Goal: Transaction & Acquisition: Purchase product/service

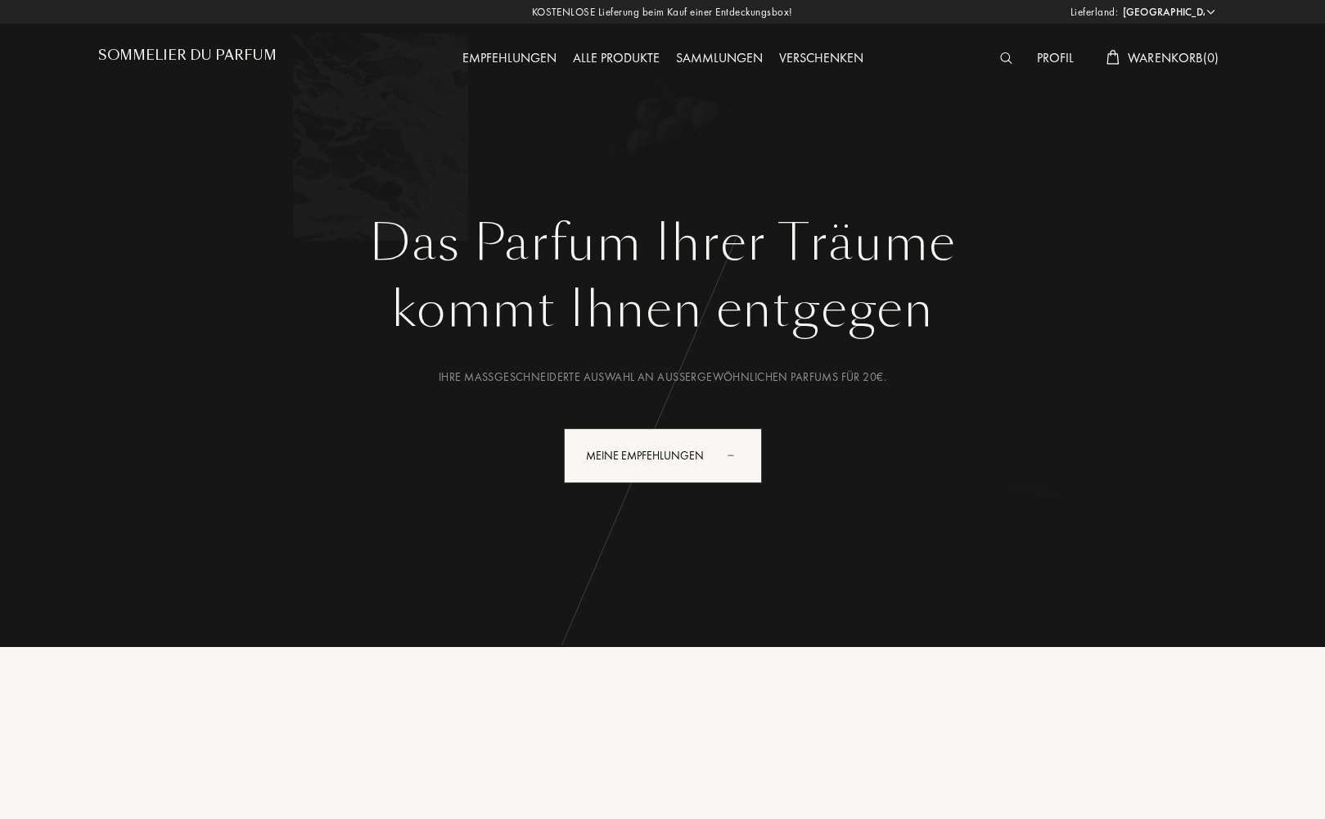
select select "DE"
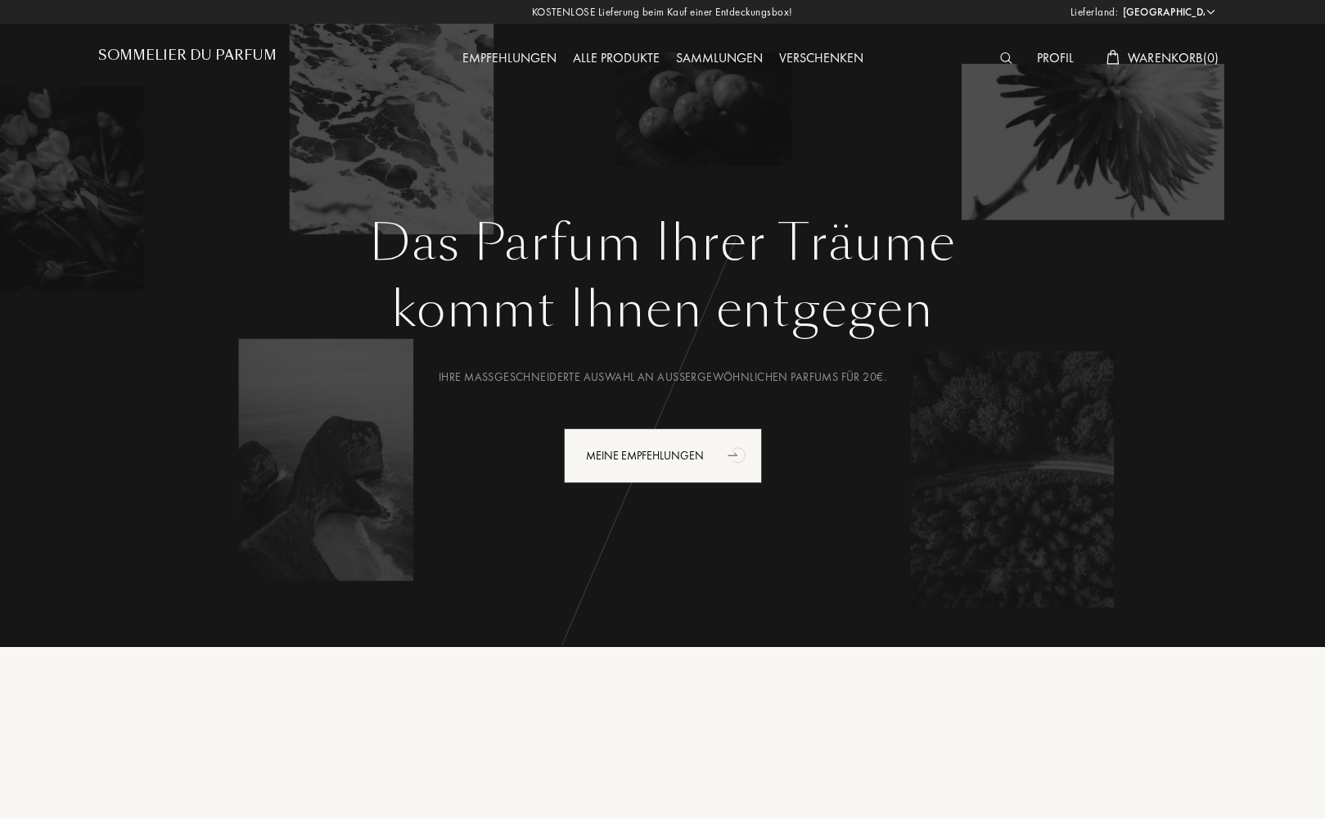
click at [1001, 60] on img at bounding box center [1006, 57] width 12 height 11
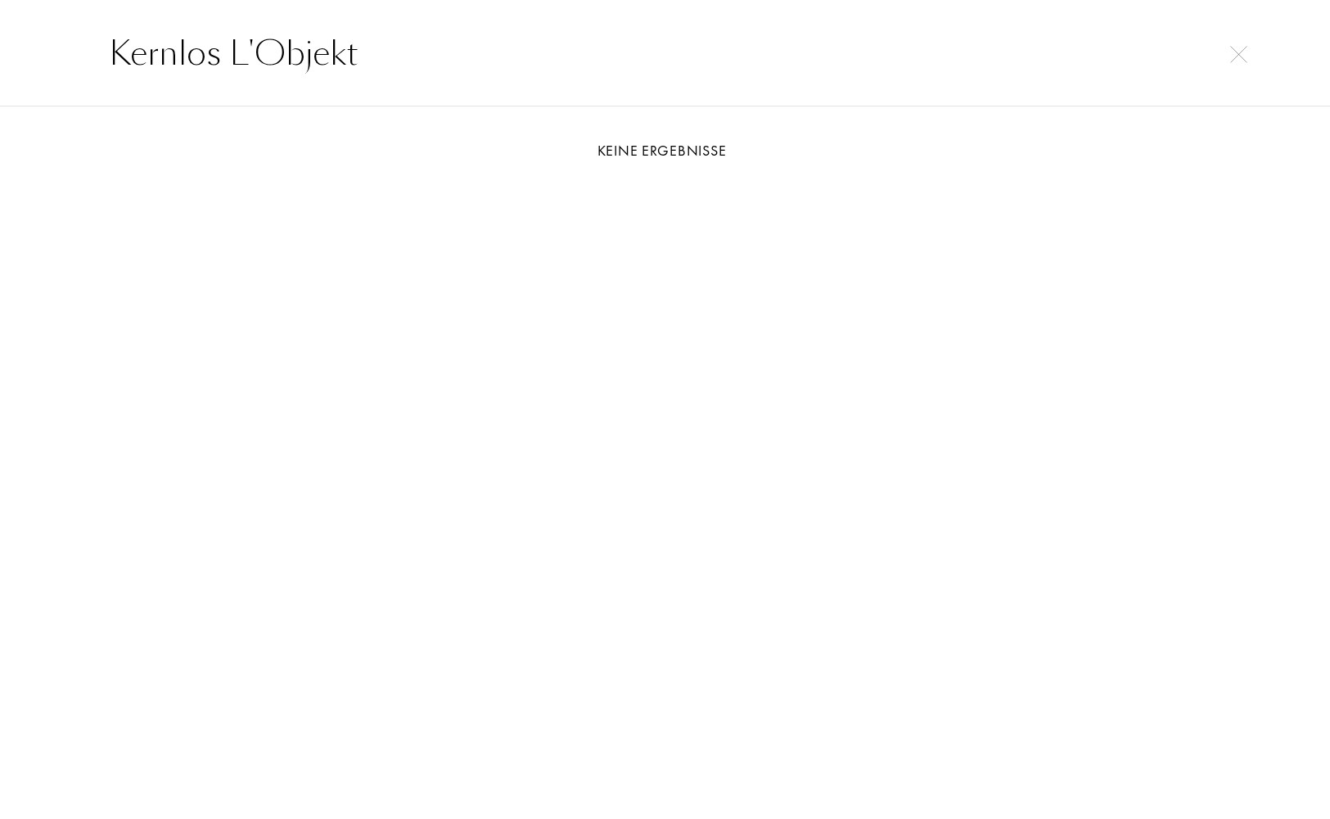
click at [172, 54] on input "Kernlos L'Objekt" at bounding box center [665, 53] width 1179 height 49
click at [145, 52] on input "Kerylos L'Objekt" at bounding box center [665, 53] width 1179 height 49
click at [363, 60] on input "Kérylos L'Objekt" at bounding box center [665, 53] width 1179 height 49
type input "K"
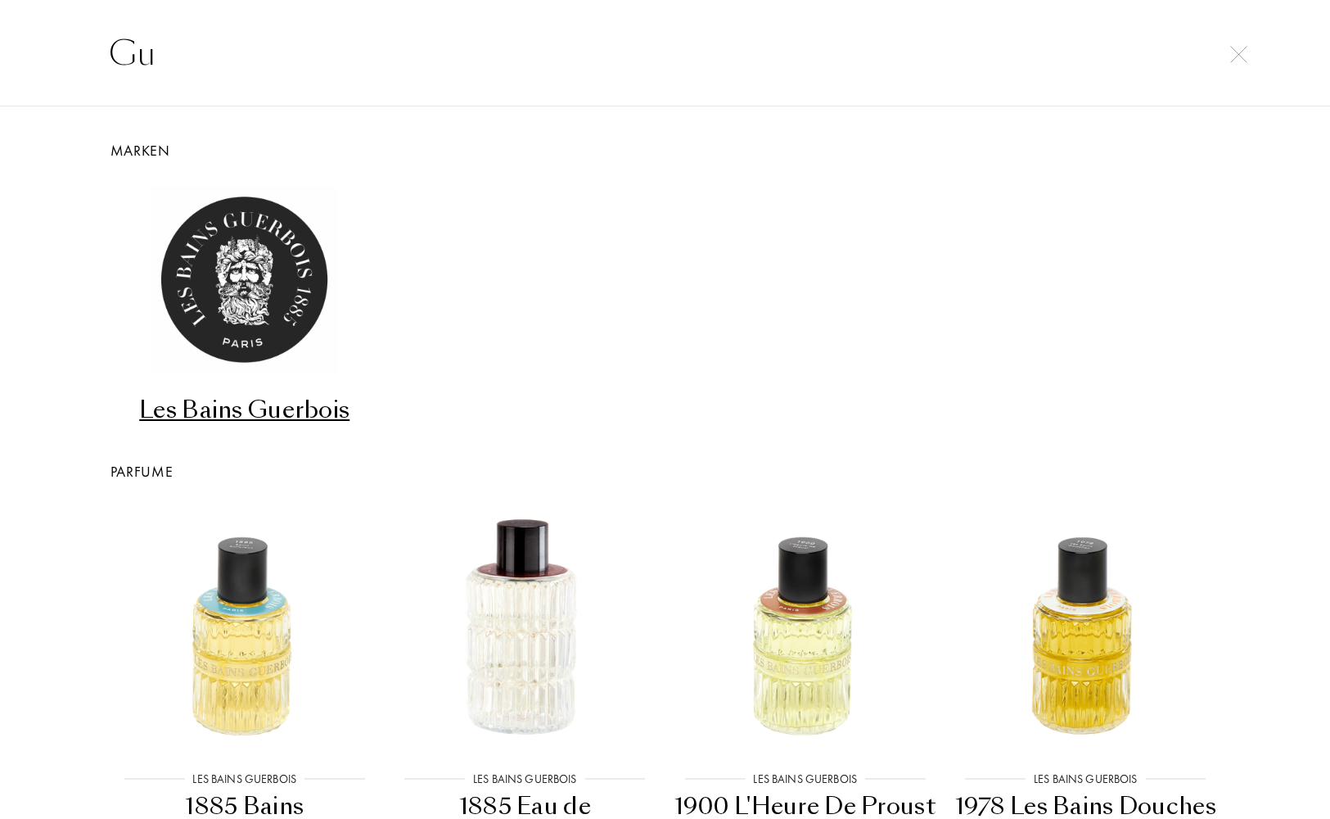
type input "G"
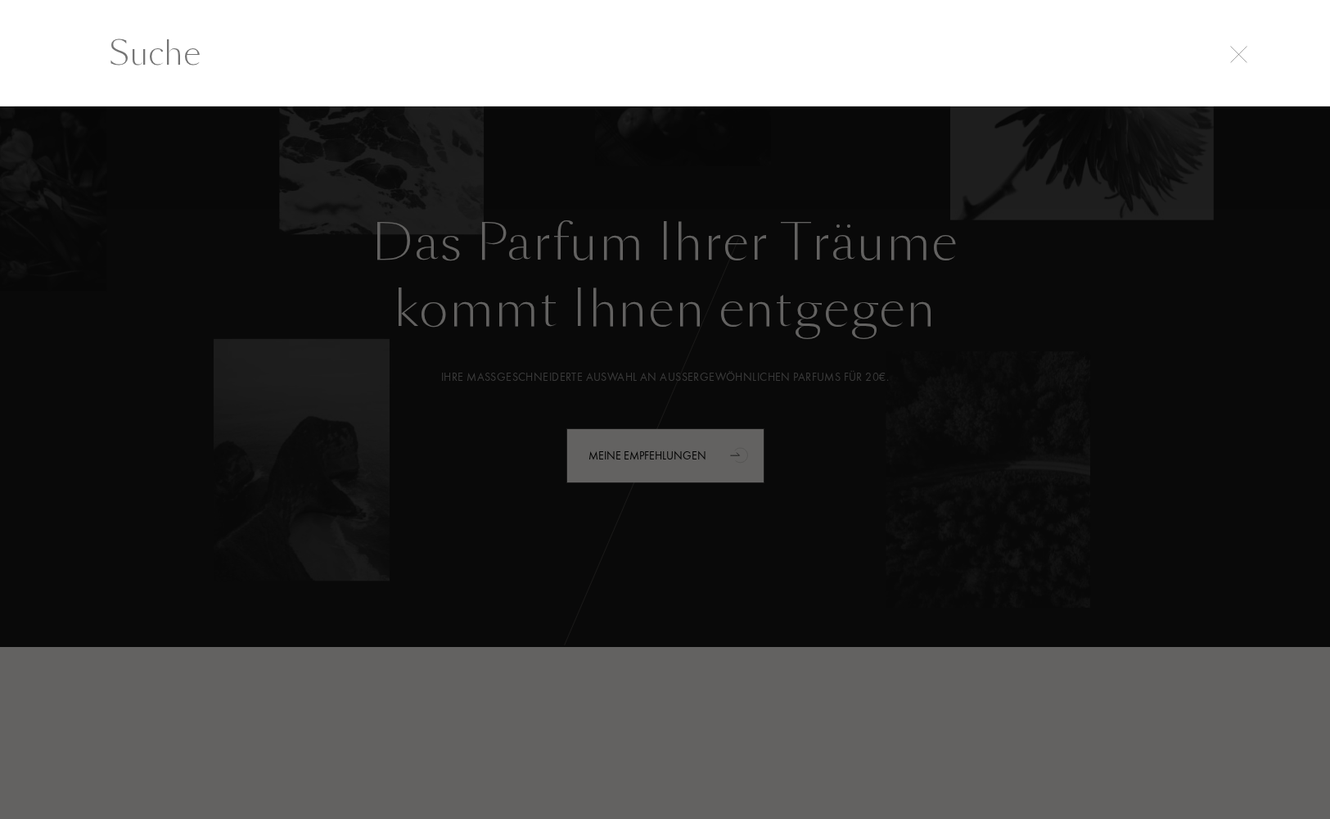
type input "G"
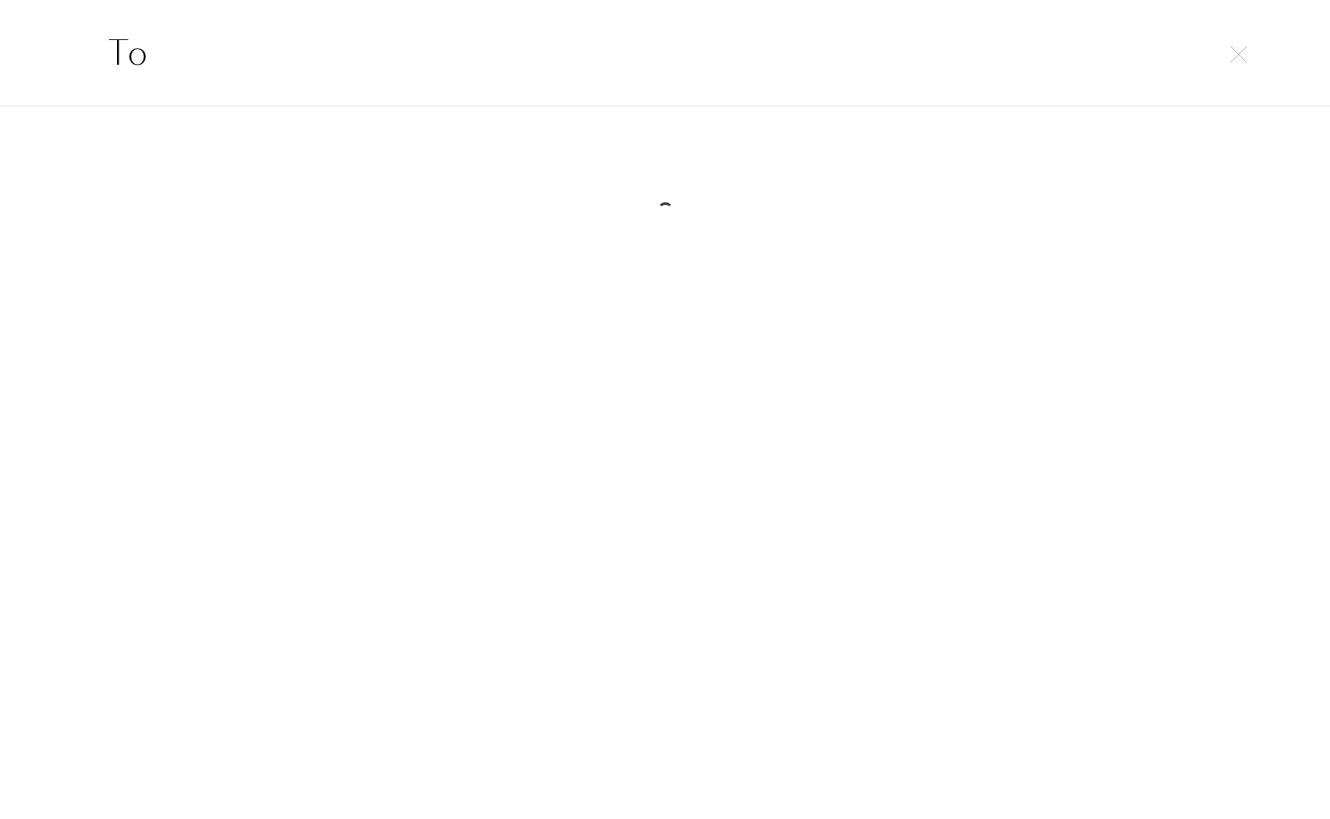
type input "T"
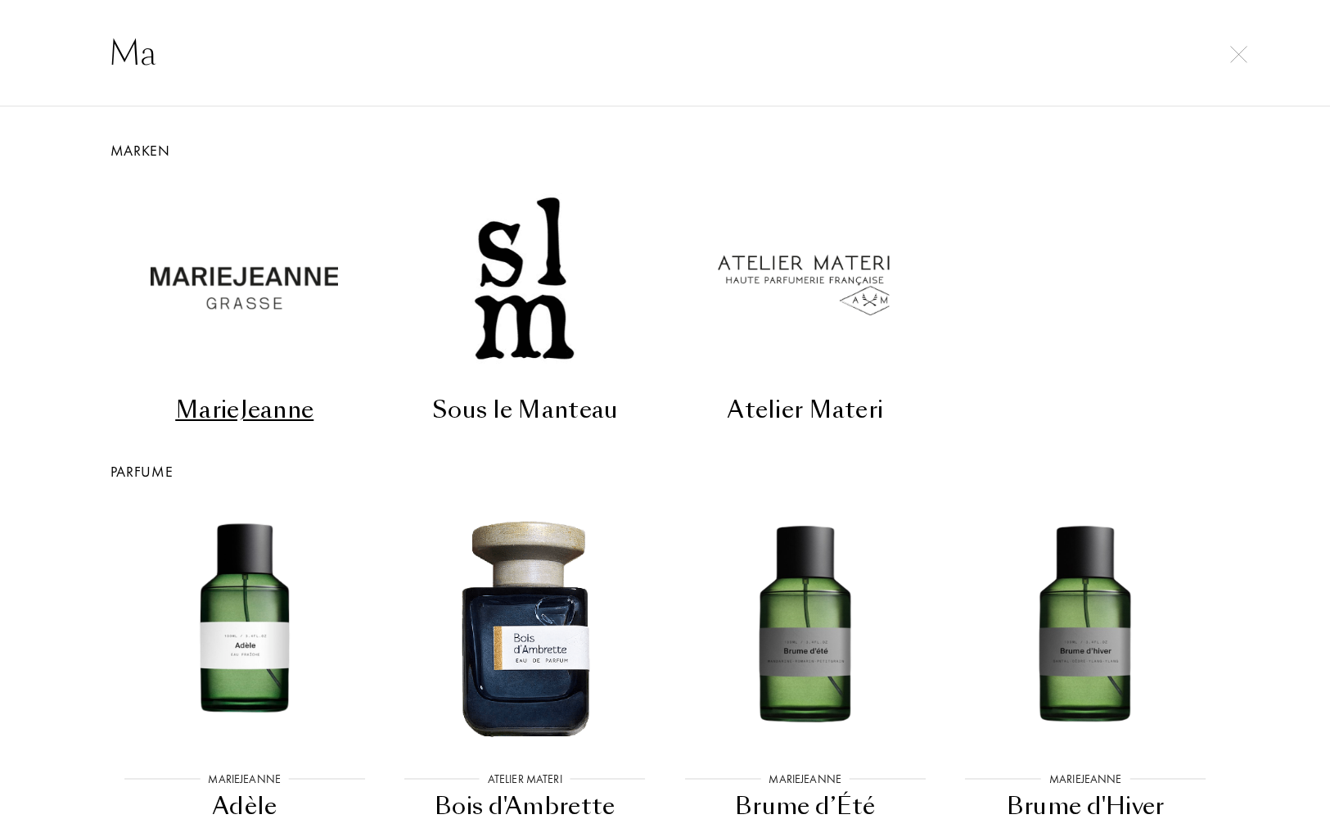
type input "M"
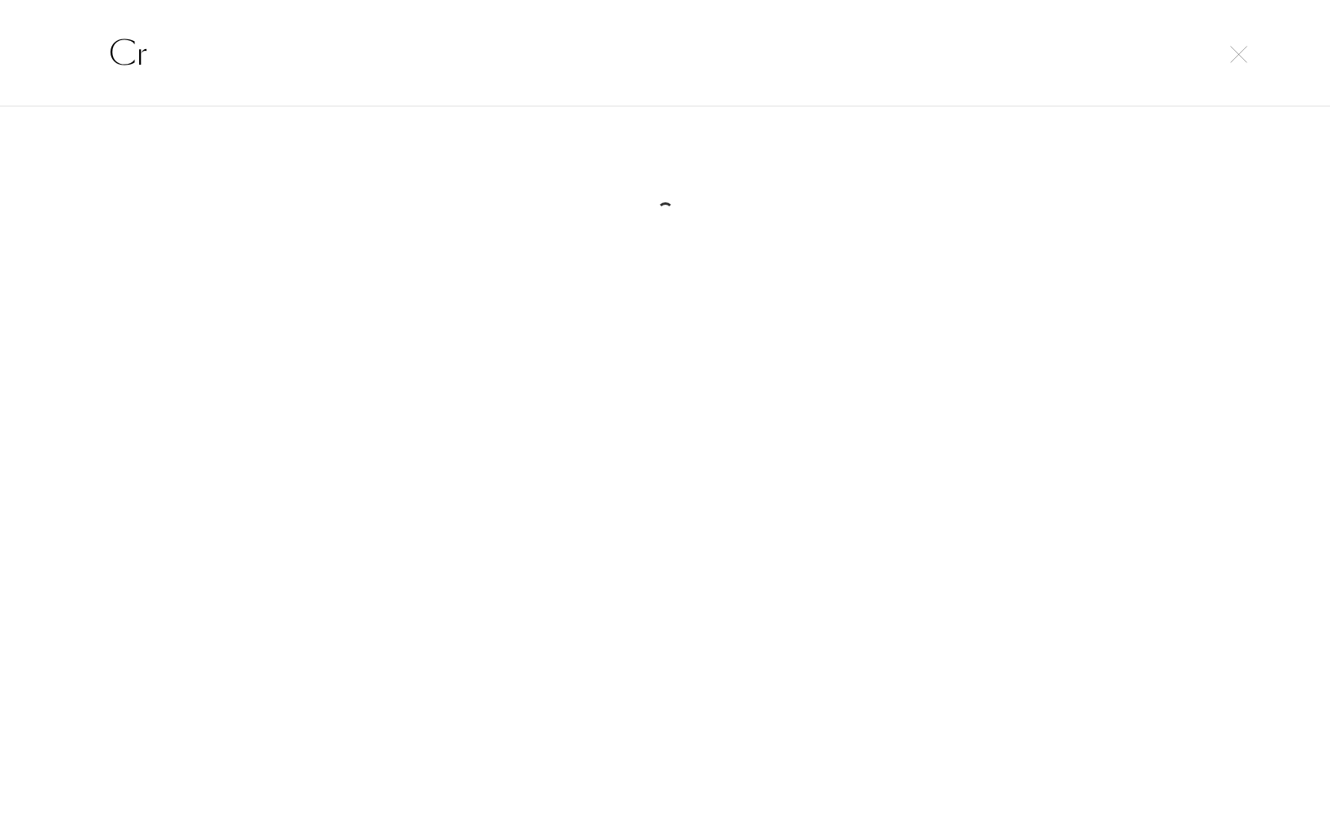
type input "C"
type input "R"
